Goal: Task Accomplishment & Management: Manage account settings

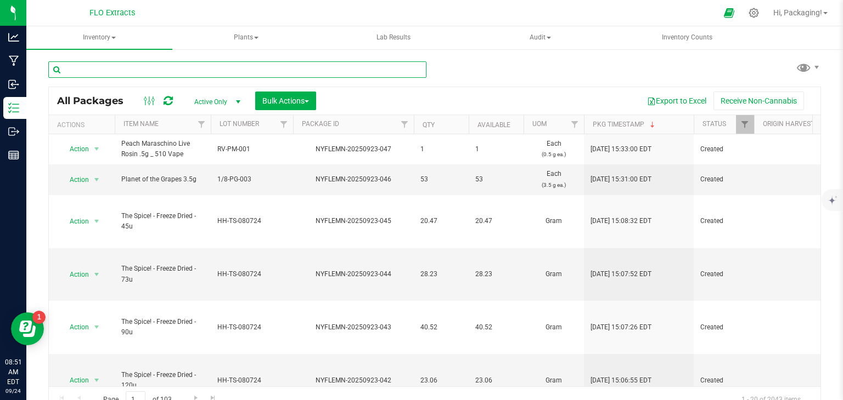
click at [94, 71] on input "text" at bounding box center [237, 69] width 378 height 16
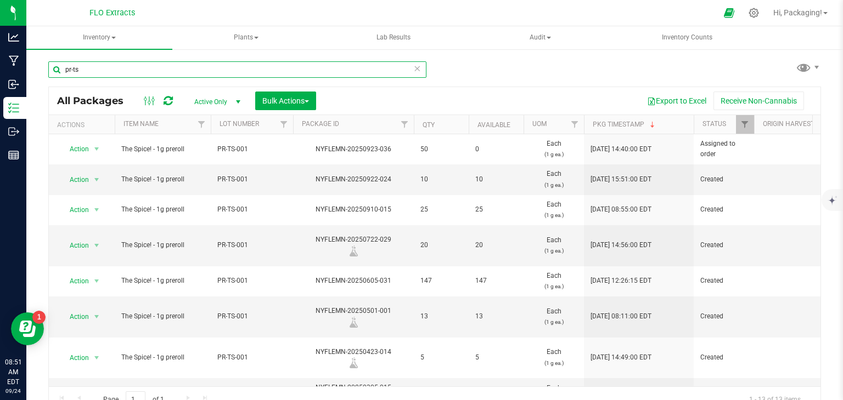
type input "pr-ts"
click at [414, 71] on icon at bounding box center [417, 67] width 8 height 13
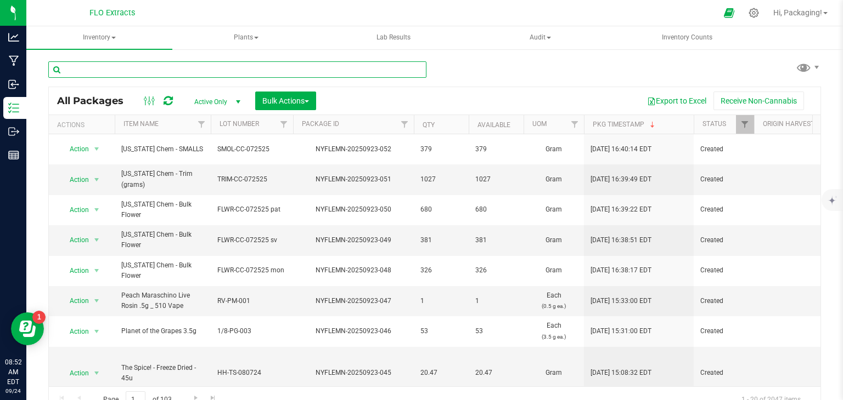
click at [203, 72] on input "text" at bounding box center [237, 69] width 378 height 16
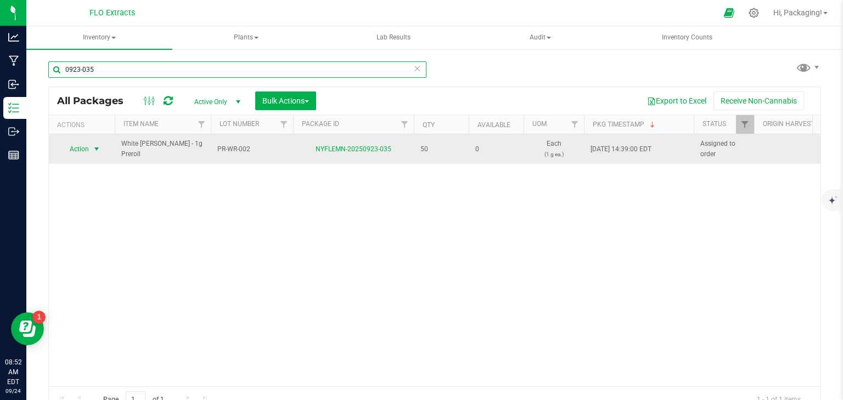
type input "0923-035"
click at [75, 150] on span "Action" at bounding box center [75, 149] width 30 height 15
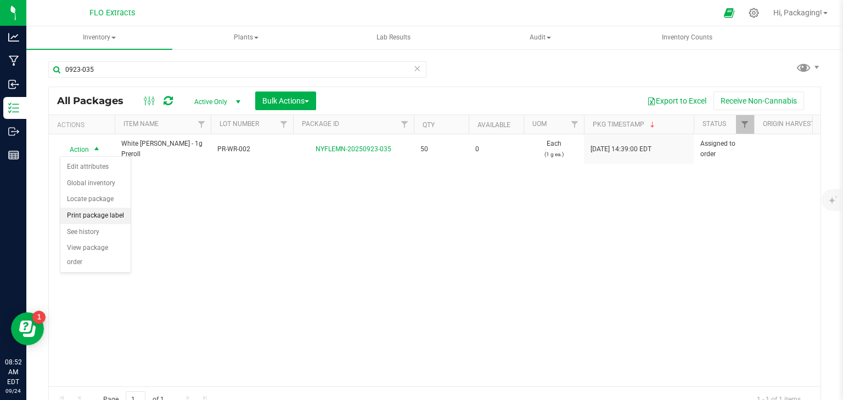
click at [104, 216] on li "Print package label" at bounding box center [95, 216] width 70 height 16
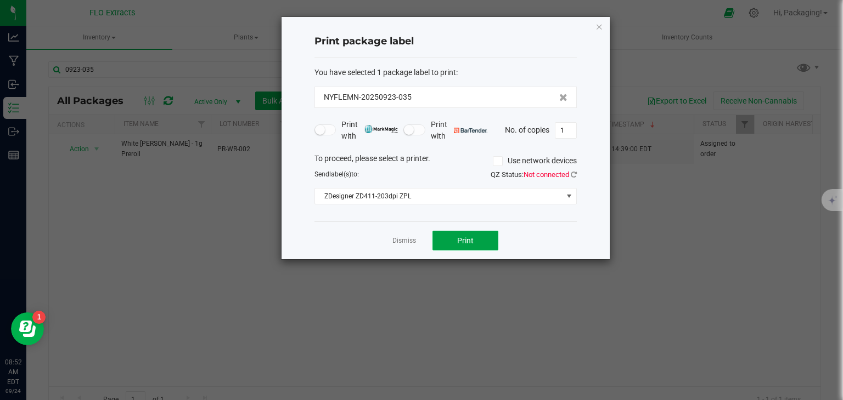
click at [445, 241] on button "Print" at bounding box center [465, 241] width 66 height 20
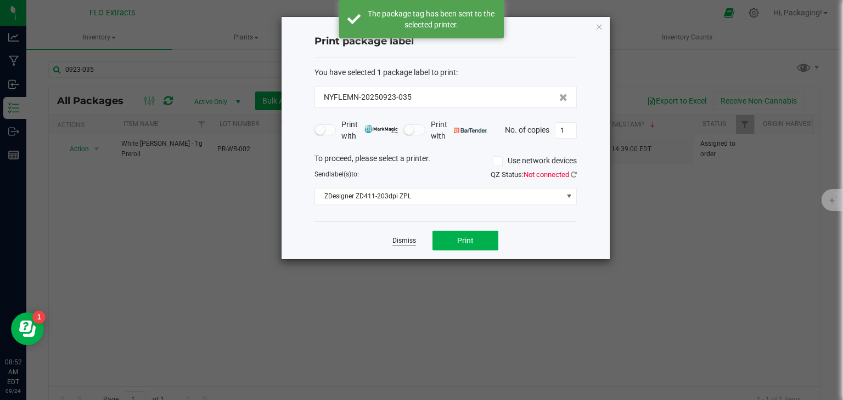
click at [403, 242] on link "Dismiss" at bounding box center [404, 240] width 24 height 9
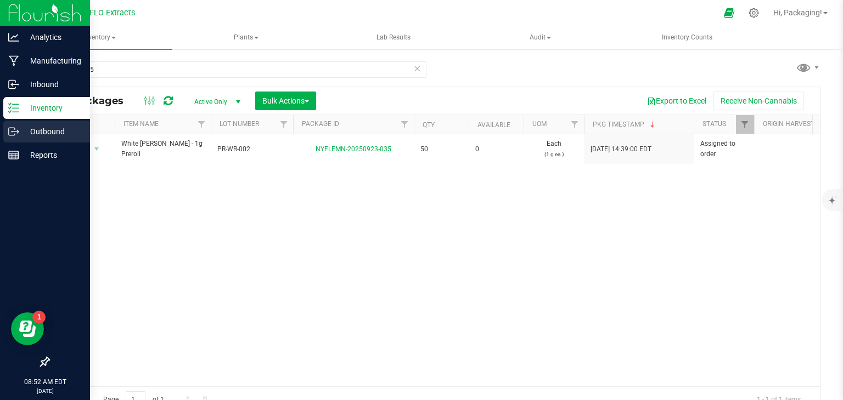
click at [42, 131] on p "Outbound" at bounding box center [52, 131] width 66 height 13
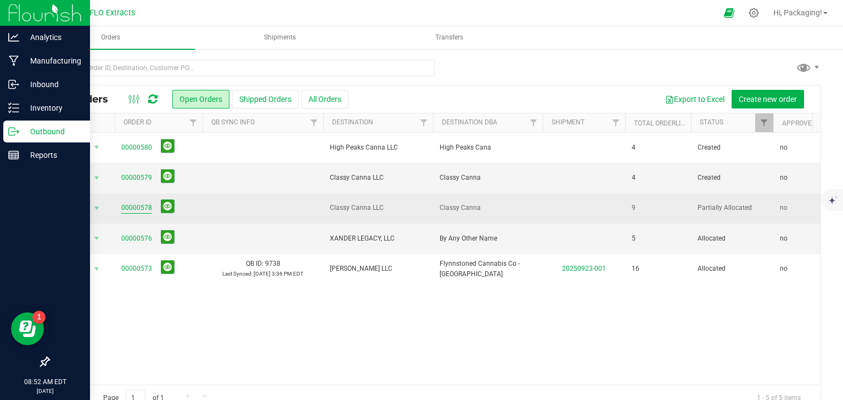
click at [139, 204] on link "00000578" at bounding box center [136, 208] width 31 height 10
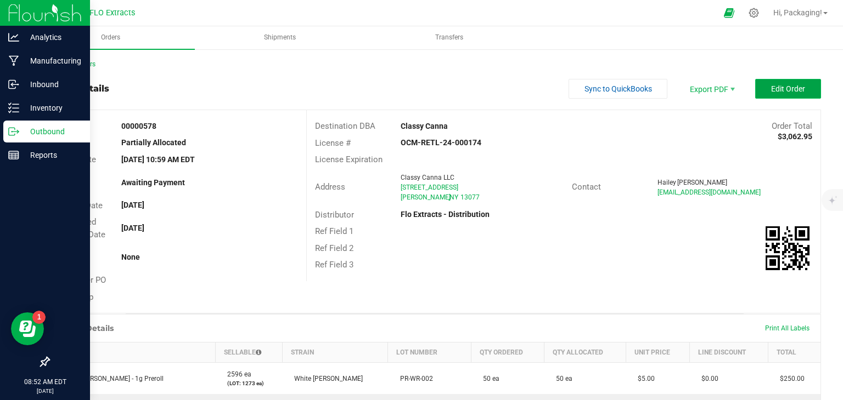
click at [771, 90] on span "Edit Order" at bounding box center [788, 88] width 34 height 9
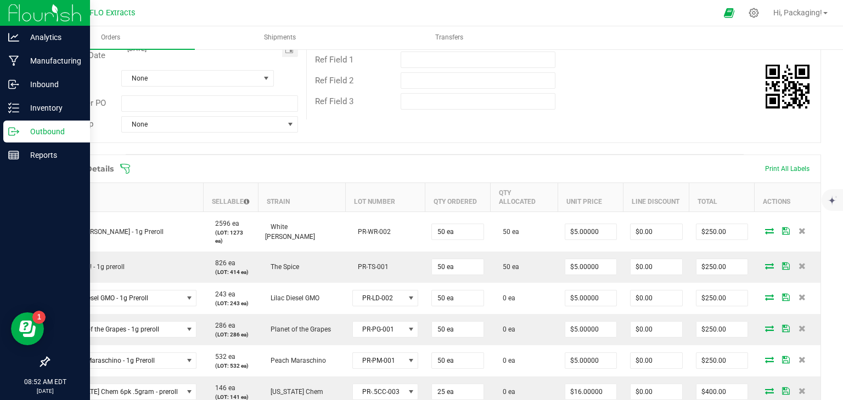
scroll to position [182, 0]
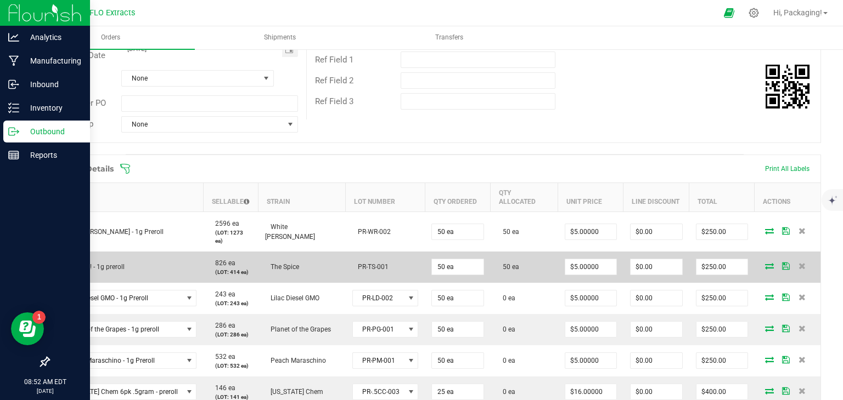
click at [765, 263] on icon at bounding box center [769, 266] width 9 height 7
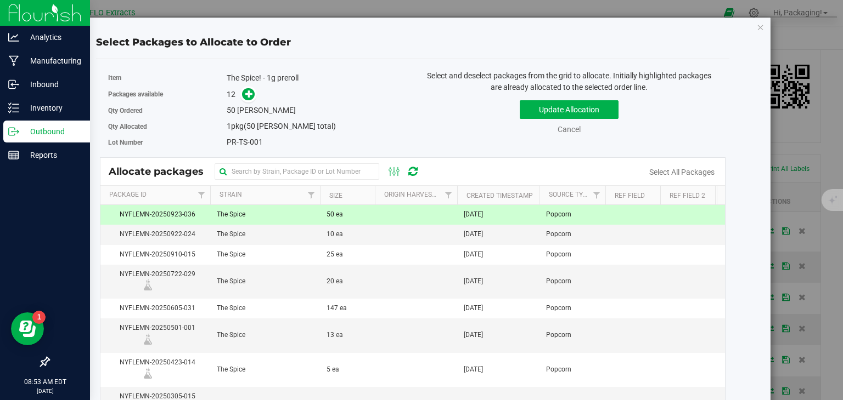
click at [534, 215] on td "[DATE]" at bounding box center [498, 215] width 82 height 20
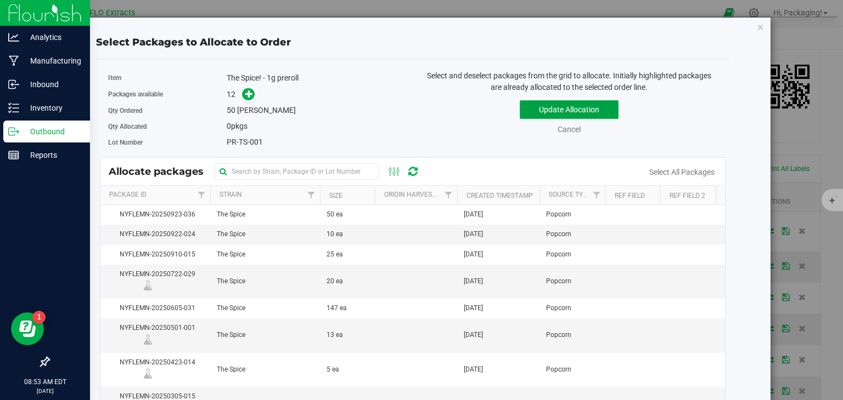
click at [586, 106] on button "Update Allocation" at bounding box center [569, 109] width 99 height 19
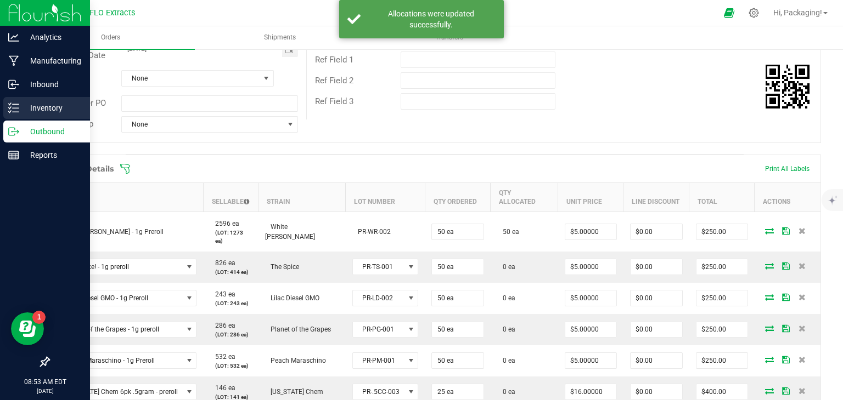
click at [37, 106] on p "Inventory" at bounding box center [52, 107] width 66 height 13
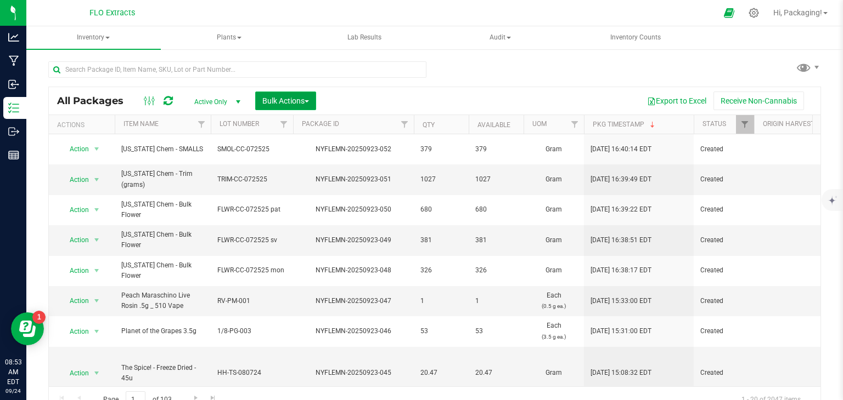
click at [268, 104] on span "Bulk Actions" at bounding box center [285, 101] width 47 height 9
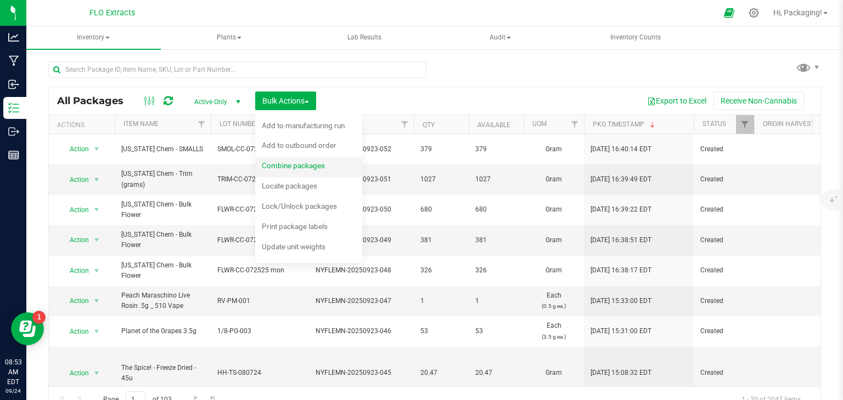
click at [274, 165] on span "Combine packages" at bounding box center [293, 165] width 63 height 9
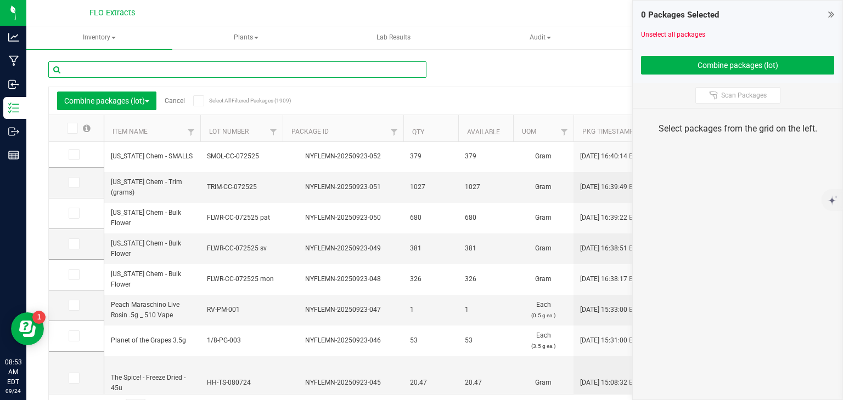
click at [105, 71] on input "text" at bounding box center [237, 69] width 378 height 16
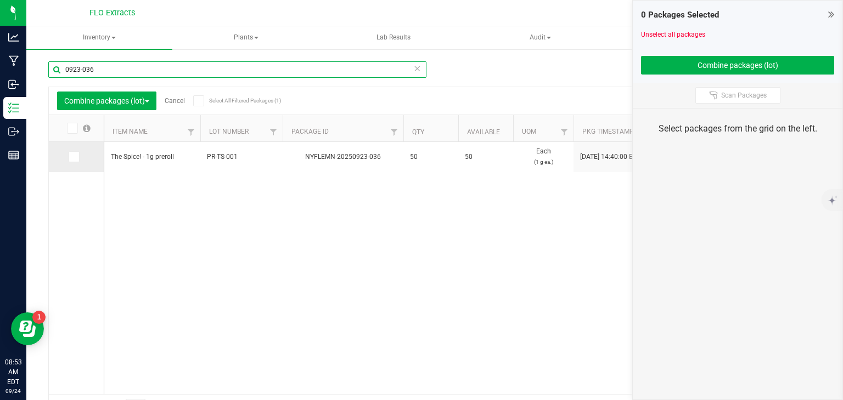
type input "0923-036"
click at [74, 157] on icon at bounding box center [73, 157] width 7 height 0
click at [0, 0] on input "checkbox" at bounding box center [0, 0] width 0 height 0
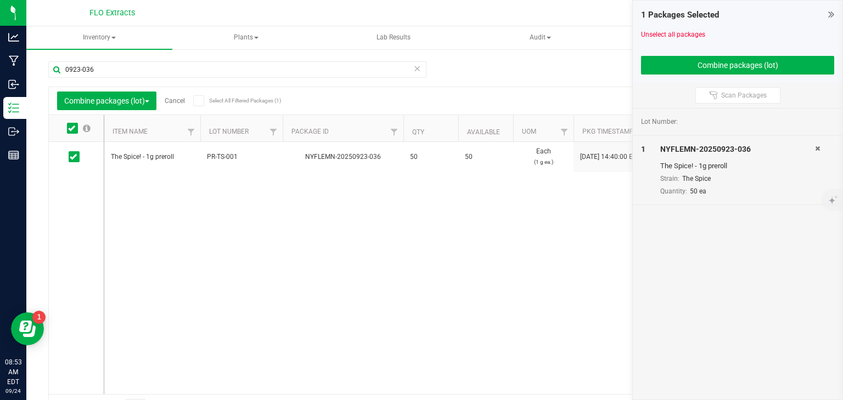
click at [413, 67] on icon at bounding box center [417, 67] width 8 height 13
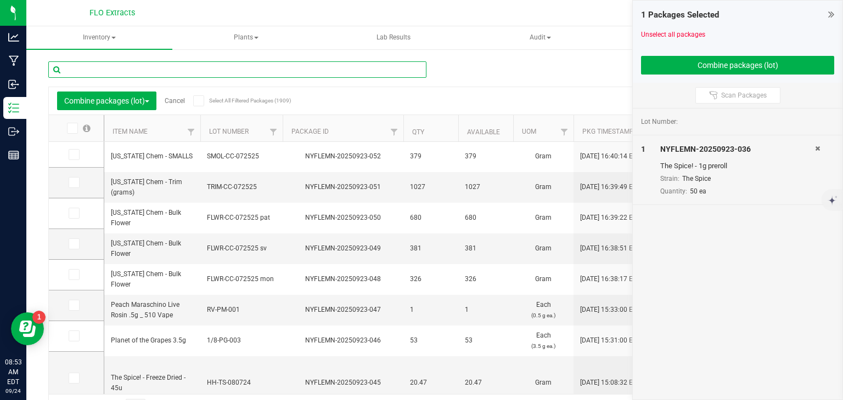
click at [201, 67] on input "text" at bounding box center [237, 69] width 378 height 16
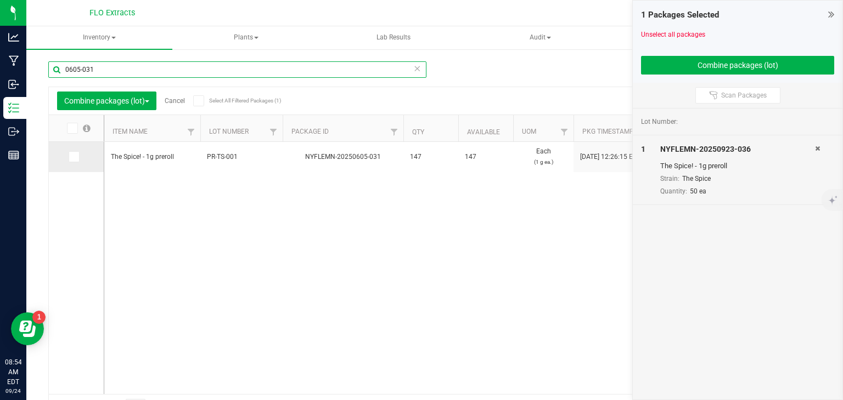
type input "0605-031"
click at [74, 157] on icon at bounding box center [73, 157] width 7 height 0
click at [0, 0] on input "checkbox" at bounding box center [0, 0] width 0 height 0
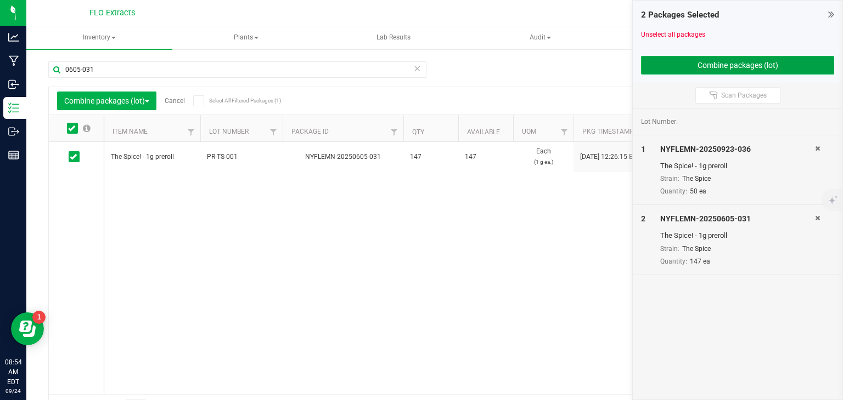
click at [743, 70] on button "Combine packages (lot)" at bounding box center [737, 65] width 193 height 19
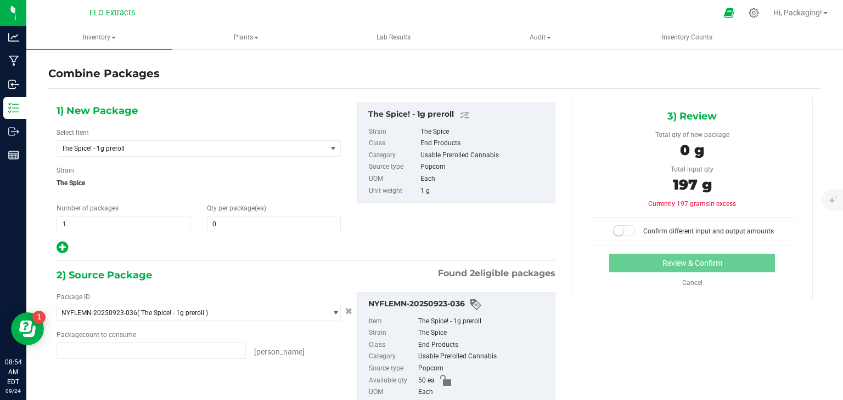
type input "50 ea"
type input "147 ea"
click at [227, 224] on span at bounding box center [274, 224] width 134 height 16
type input "197"
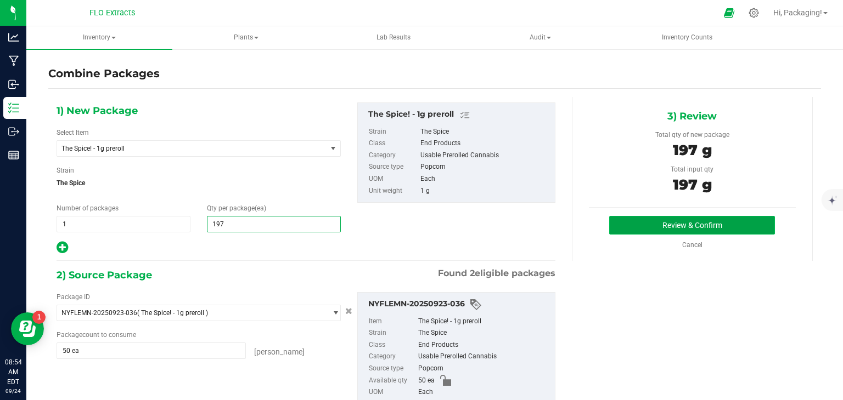
type input "197"
click at [688, 225] on button "Review & Confirm" at bounding box center [692, 225] width 166 height 19
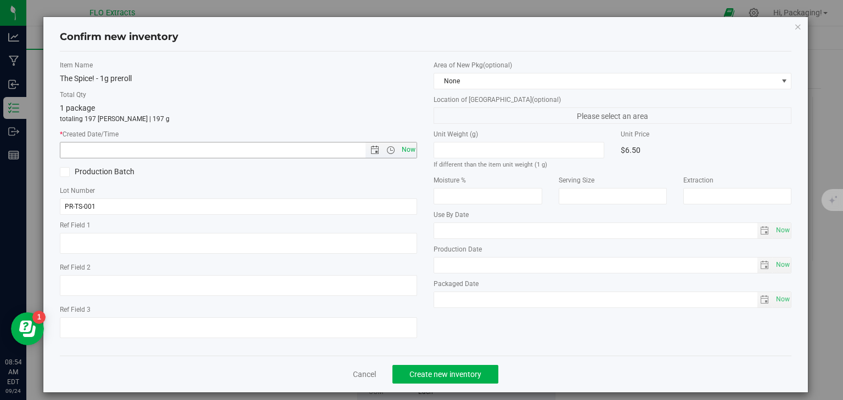
click at [401, 153] on span "Now" at bounding box center [408, 150] width 19 height 16
type input "[DATE] 8:54 AM"
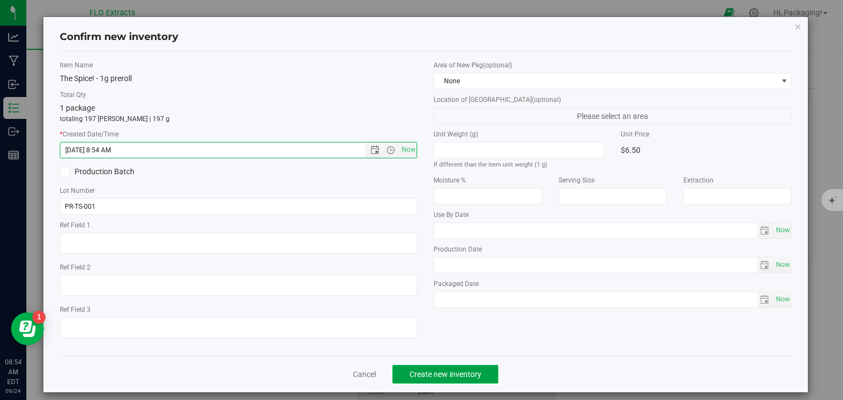
click at [447, 372] on span "Create new inventory" at bounding box center [445, 374] width 72 height 9
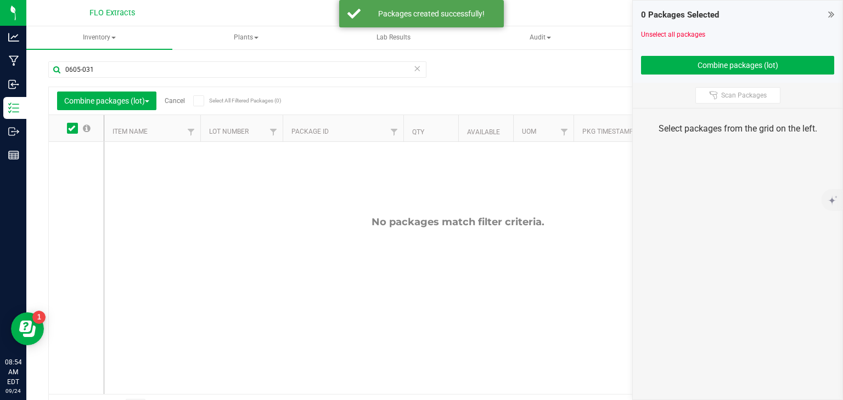
click at [180, 101] on link "Cancel" at bounding box center [175, 101] width 20 height 8
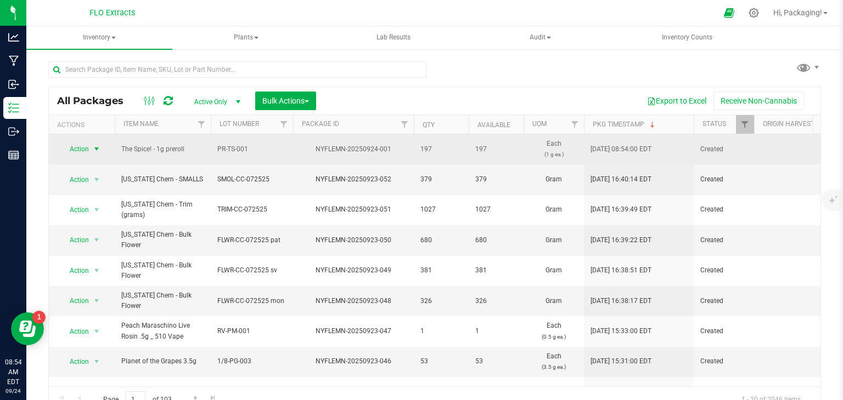
click at [76, 148] on span "Action" at bounding box center [75, 149] width 30 height 15
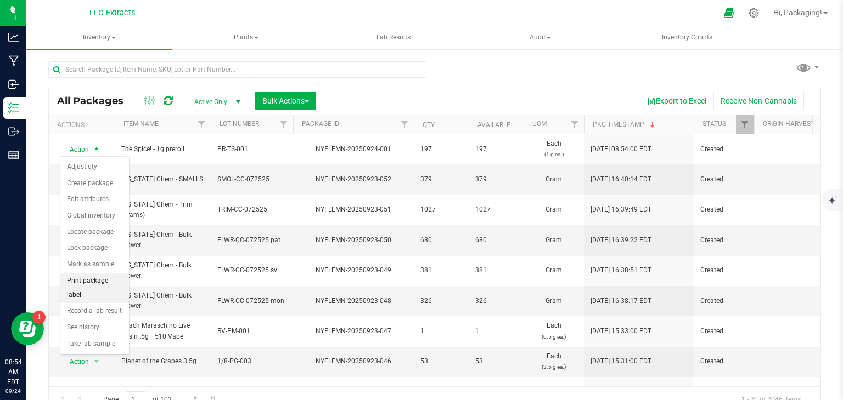
click at [121, 277] on li "Print package label" at bounding box center [94, 288] width 69 height 30
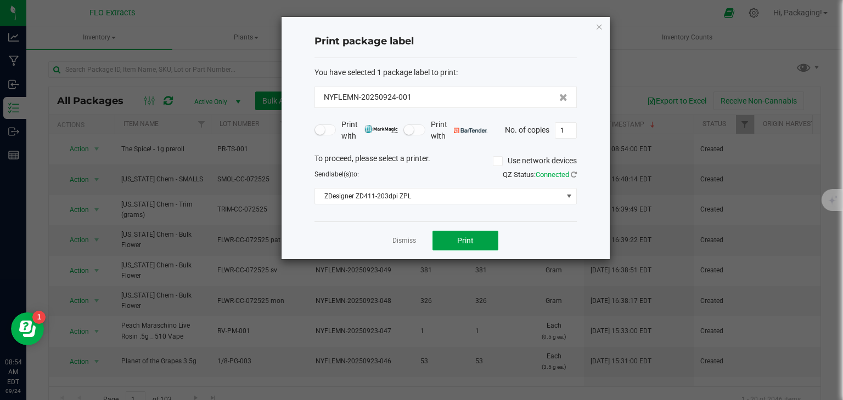
click at [470, 240] on span "Print" at bounding box center [465, 240] width 16 height 9
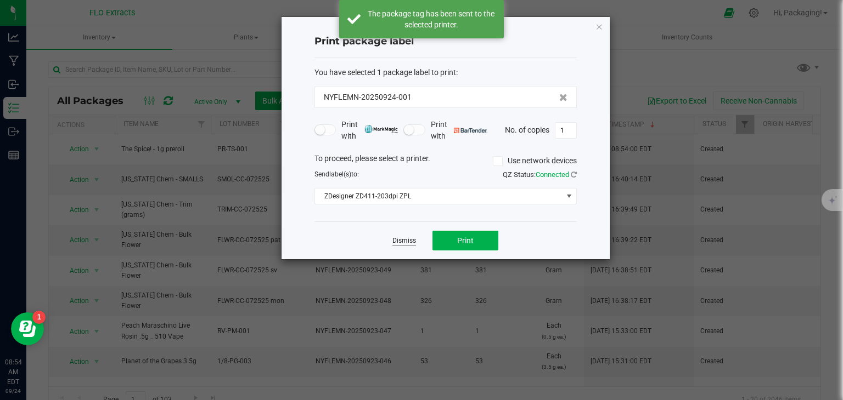
click at [401, 244] on link "Dismiss" at bounding box center [404, 240] width 24 height 9
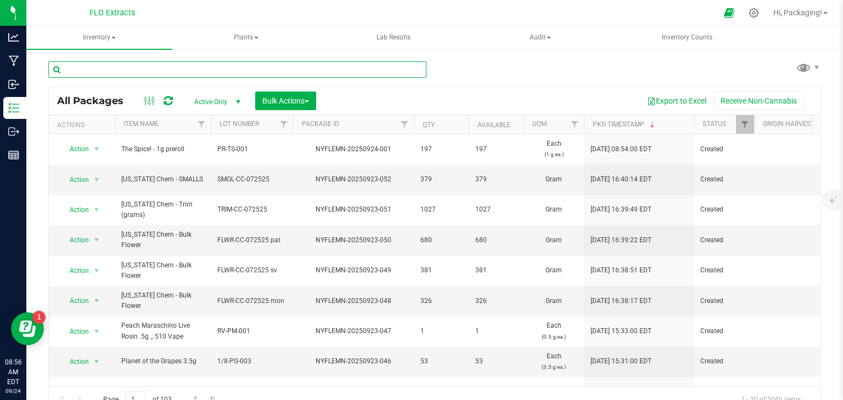
click at [165, 69] on input "text" at bounding box center [237, 69] width 378 height 16
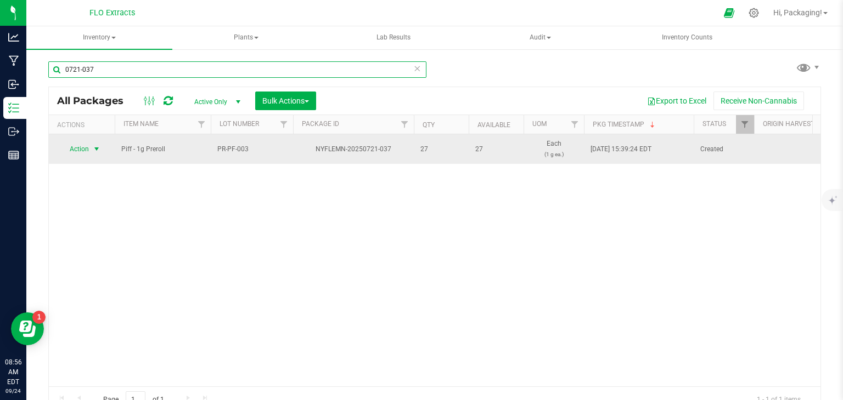
type input "0721-037"
click at [81, 148] on span "Action" at bounding box center [75, 149] width 30 height 15
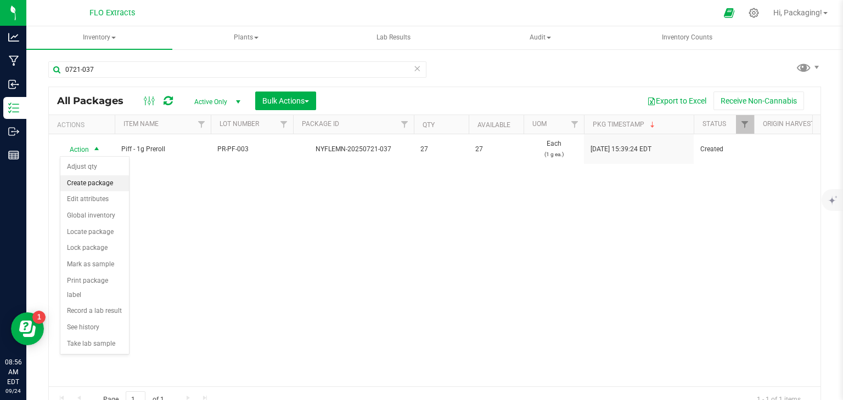
click at [99, 182] on li "Create package" at bounding box center [94, 184] width 69 height 16
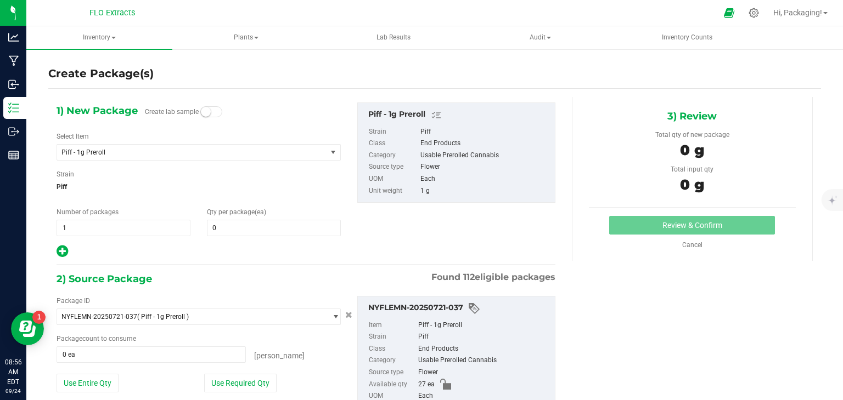
click at [205, 110] on small at bounding box center [206, 112] width 10 height 10
click at [217, 225] on span at bounding box center [274, 228] width 134 height 16
type input "6"
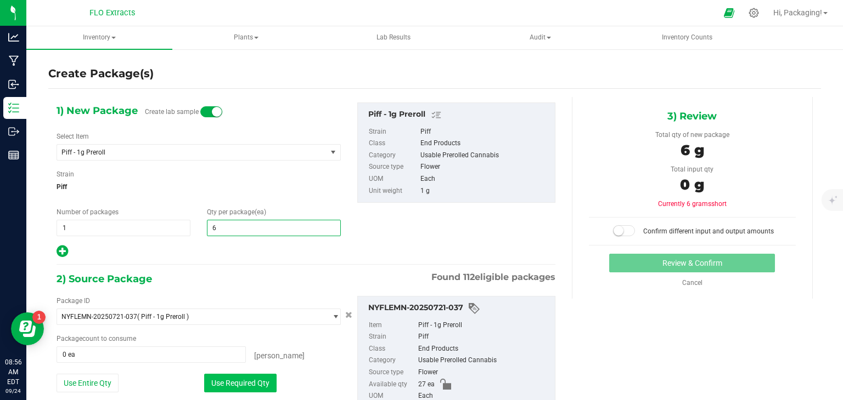
type input "6"
click at [233, 381] on button "Use Required Qty" at bounding box center [240, 383] width 72 height 19
type input "6 ea"
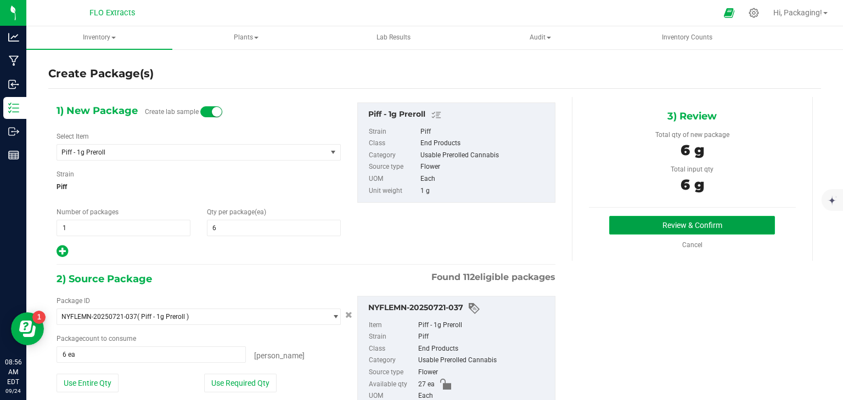
click at [673, 222] on button "Review & Confirm" at bounding box center [692, 225] width 166 height 19
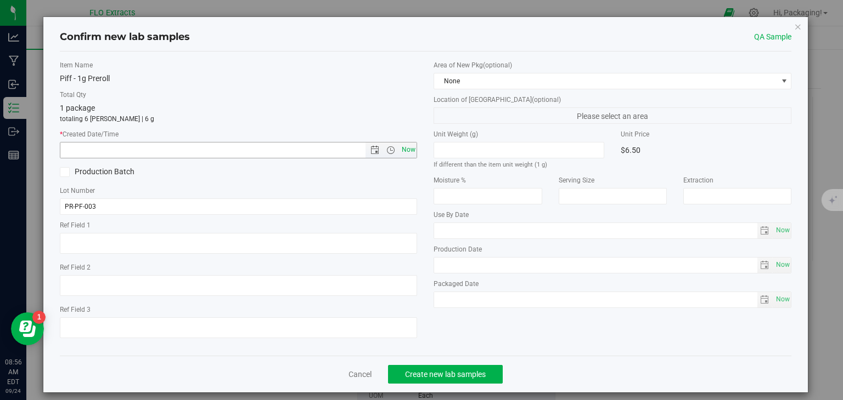
click at [408, 154] on span "Now" at bounding box center [408, 150] width 19 height 16
type input "[DATE] 8:56 AM"
click at [445, 371] on span "Create new lab samples" at bounding box center [445, 374] width 81 height 9
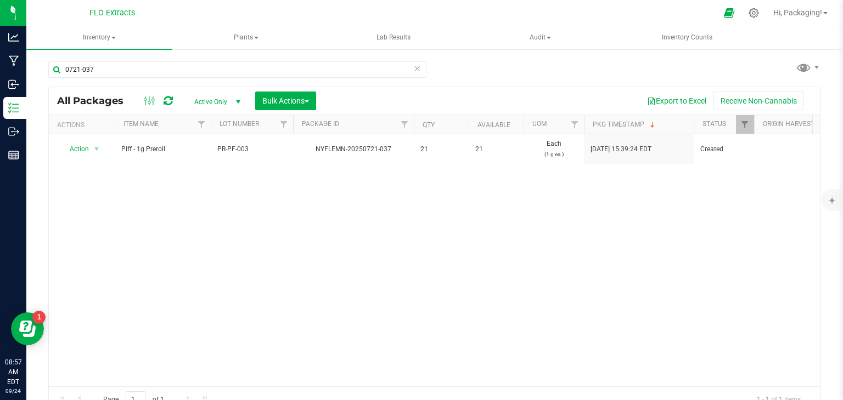
click at [413, 66] on icon at bounding box center [417, 67] width 8 height 13
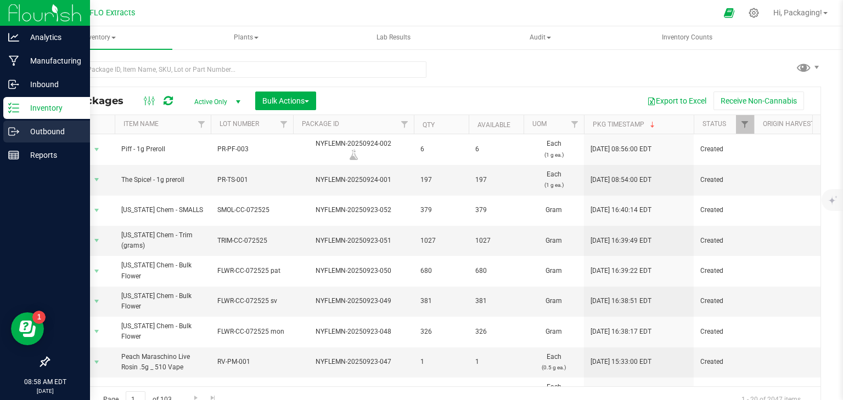
click at [54, 130] on p "Outbound" at bounding box center [52, 131] width 66 height 13
